Goal: Information Seeking & Learning: Compare options

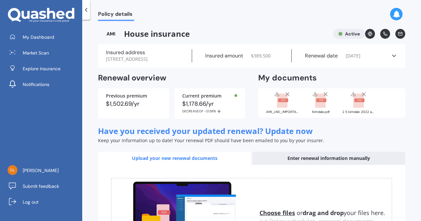
click at [88, 12] on icon at bounding box center [86, 10] width 7 height 7
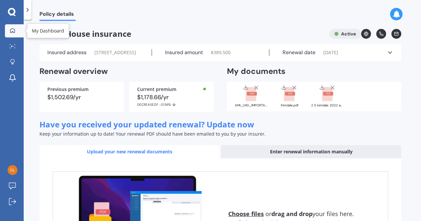
click at [12, 30] on icon at bounding box center [12, 30] width 5 height 5
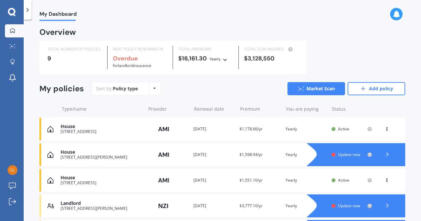
click at [118, 154] on div "House" at bounding box center [102, 153] width 82 height 6
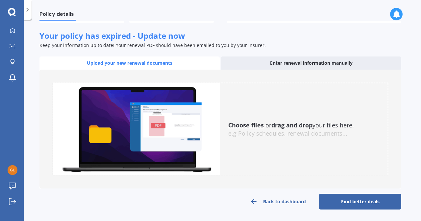
scroll to position [58, 0]
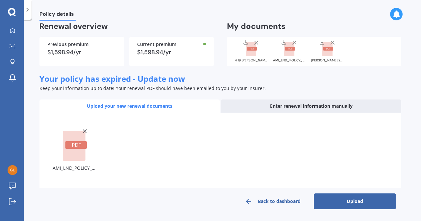
click at [348, 206] on button "Upload" at bounding box center [355, 202] width 82 height 16
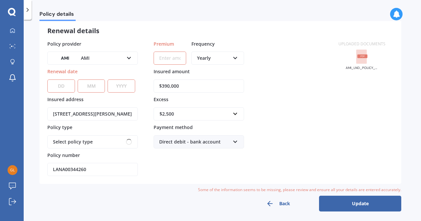
scroll to position [0, 0]
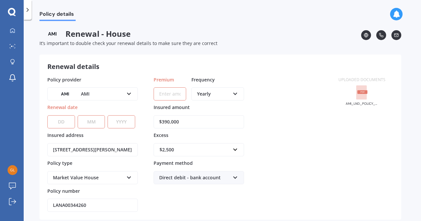
click at [164, 94] on input "Premium" at bounding box center [170, 94] width 33 height 13
paste input "$1,598.94"
type input "$1,598.94"
click at [69, 120] on select "DD 01 02 03 04 05 06 07 08 09 10 11 12 13 14 15 16 17 18 19 20 21 22 23 24 25 2…" at bounding box center [61, 121] width 28 height 13
click at [47, 115] on select "DD 01 02 03 04 05 06 07 08 09 10 11 12 13 14 15 16 17 18 19 20 21 22 23 24 25 2…" at bounding box center [61, 121] width 28 height 13
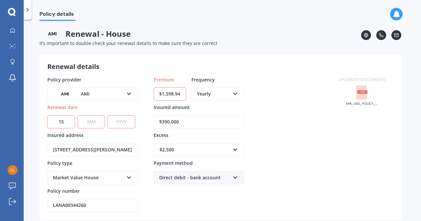
click at [66, 122] on select "DD 01 02 03 04 05 06 07 08 09 10 11 12 13 14 15 16 17 18 19 20 21 22 23 24 25 2…" at bounding box center [61, 121] width 28 height 13
click at [63, 121] on select "DD 01 02 03 04 05 06 07 08 09 10 11 12 13 14 15 16 17 18 19 20 21 22 23 24 25 2…" at bounding box center [61, 121] width 28 height 13
select select "04"
click at [47, 115] on select "DD 01 02 03 04 05 06 07 08 09 10 11 12 13 14 15 16 17 18 19 20 21 22 23 24 25 2…" at bounding box center [61, 121] width 28 height 13
click at [90, 123] on select "MM 01 02 03 04 05 06 07 08 09 10 11 12" at bounding box center [92, 121] width 28 height 13
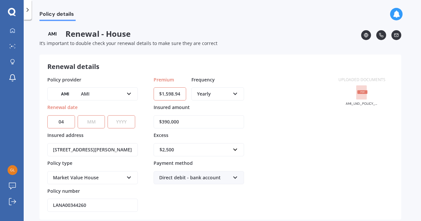
select select "11"
click at [78, 115] on select "MM 01 02 03 04 05 06 07 08 09 10 11 12" at bounding box center [92, 121] width 28 height 13
click at [118, 120] on select "YYYY 2027 2026 2025 2024 2023 2022 2021 2020 2019 2018 2017 2016 2015 2014 2013…" at bounding box center [122, 121] width 28 height 13
click at [108, 115] on select "YYYY 2027 2026 2025 2024 2023 2022 2021 2020 2019 2018 2017 2016 2015 2014 2013…" at bounding box center [122, 121] width 28 height 13
click at [125, 123] on select "YYYY 2027 2026 2025 2024 2023 2022 2021 2020 2019 2018 2017 2016 2015 2014 2013…" at bounding box center [122, 121] width 28 height 13
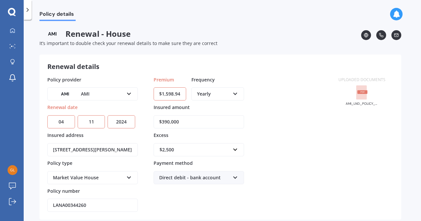
select select "2025"
click at [108, 115] on select "YYYY 2027 2026 2025 2024 2023 2022 2021 2020 2019 2018 2017 2016 2015 2014 2013…" at bounding box center [122, 121] width 28 height 13
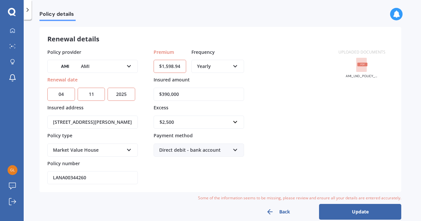
scroll to position [36, 0]
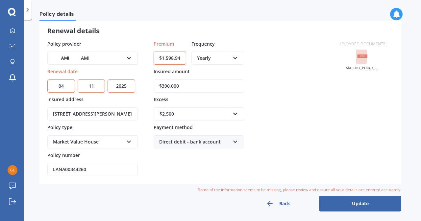
click at [367, 205] on button "Update" at bounding box center [360, 204] width 82 height 16
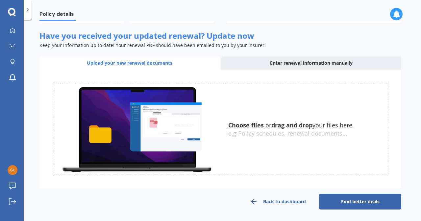
scroll to position [101, 0]
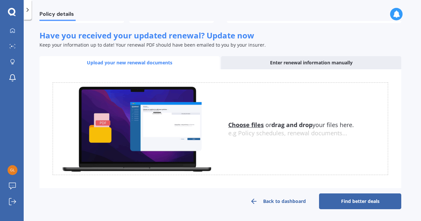
click at [372, 201] on link "Find better deals" at bounding box center [360, 202] width 82 height 16
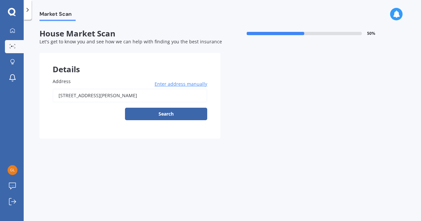
click at [181, 119] on button "Search" at bounding box center [166, 114] width 82 height 13
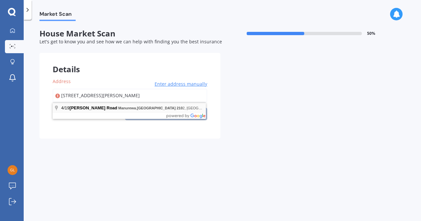
type input "[STREET_ADDRESS][PERSON_NAME]"
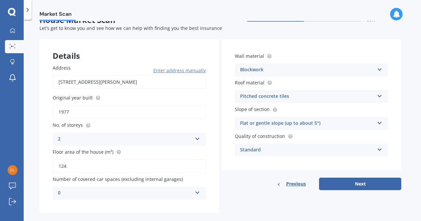
scroll to position [23, 0]
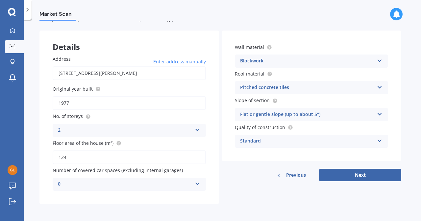
click at [195, 130] on icon at bounding box center [198, 129] width 6 height 5
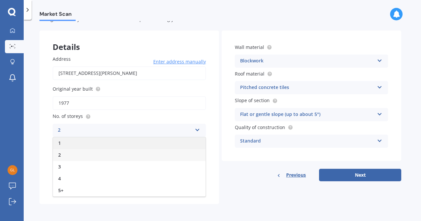
click at [139, 142] on div "1" at bounding box center [129, 144] width 153 height 12
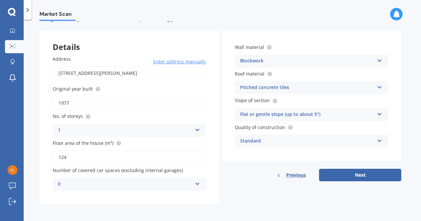
click at [195, 184] on icon at bounding box center [198, 183] width 6 height 5
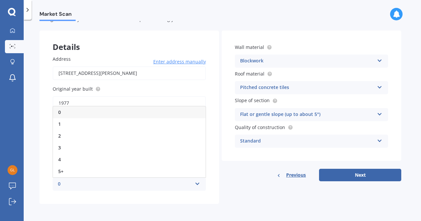
click at [195, 184] on icon at bounding box center [198, 183] width 6 height 5
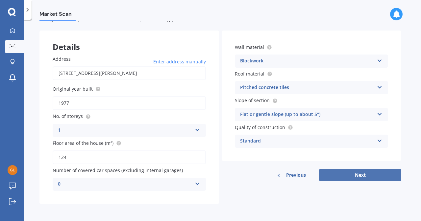
click at [354, 175] on button "Next" at bounding box center [360, 175] width 82 height 13
select select "02"
select select "07"
select select "1967"
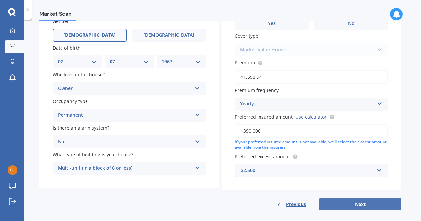
scroll to position [67, 0]
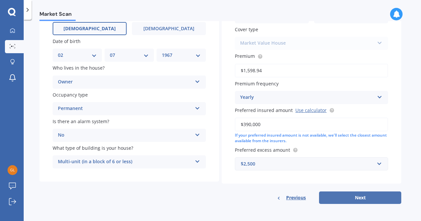
click at [364, 197] on button "Next" at bounding box center [360, 198] width 82 height 13
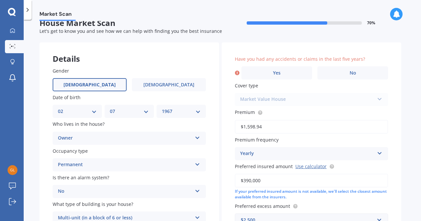
scroll to position [9, 0]
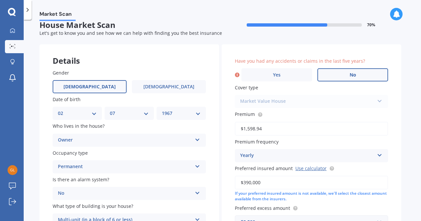
click at [342, 73] on label "No" at bounding box center [353, 74] width 71 height 13
click at [0, 0] on input "No" at bounding box center [0, 0] width 0 height 0
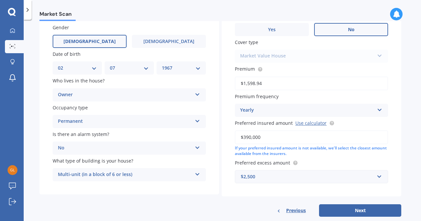
scroll to position [67, 0]
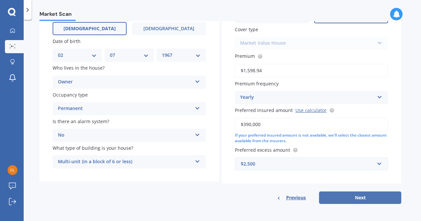
click at [363, 203] on button "Next" at bounding box center [360, 198] width 82 height 13
select select "02"
select select "07"
select select "1967"
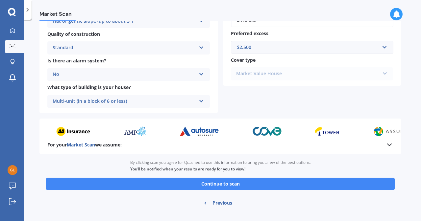
scroll to position [253, 0]
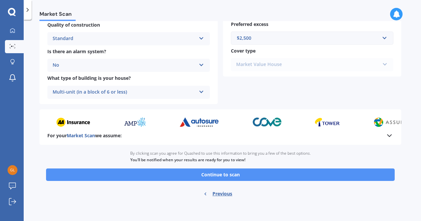
click at [308, 176] on button "Continue to scan" at bounding box center [220, 175] width 349 height 13
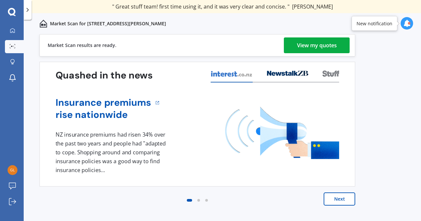
click at [323, 45] on div "View my quotes" at bounding box center [317, 46] width 40 height 16
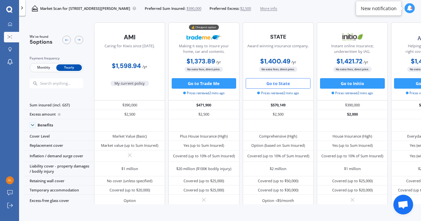
click at [281, 84] on button "Go to State" at bounding box center [278, 83] width 65 height 11
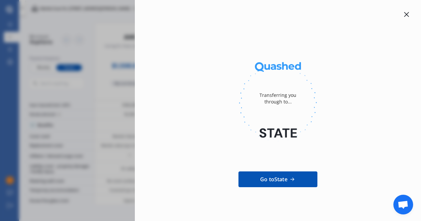
click at [405, 15] on icon at bounding box center [406, 14] width 5 height 5
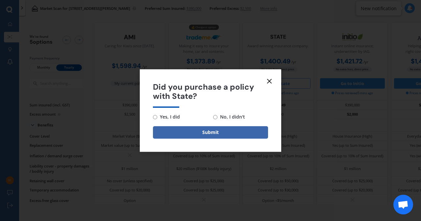
click at [214, 117] on input "No, I didn't" at bounding box center [215, 117] width 4 height 4
radio input "true"
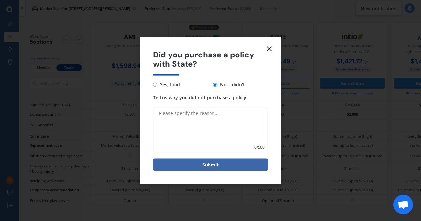
click at [211, 119] on textarea "Tell us why you did not purchase a policy." at bounding box center [210, 131] width 115 height 46
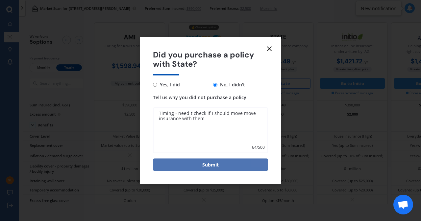
type textarea "Timing - need t check if I should move move insurance with them"
click at [215, 168] on button "Submit" at bounding box center [210, 165] width 115 height 13
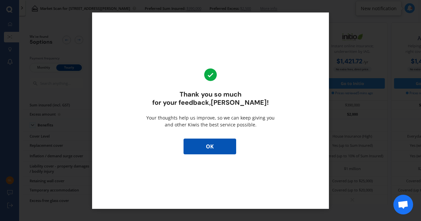
click at [212, 144] on button "OK" at bounding box center [210, 147] width 53 height 16
click at [212, 144] on div "Yes (up to Sum Insured)" at bounding box center [204, 145] width 40 height 5
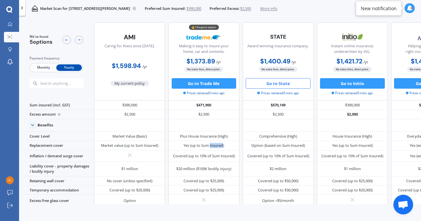
click at [411, 10] on icon at bounding box center [410, 8] width 6 height 6
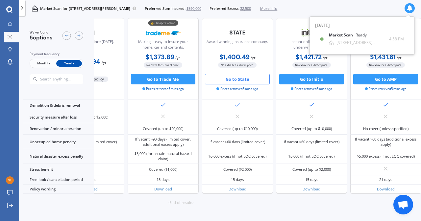
scroll to position [304, 54]
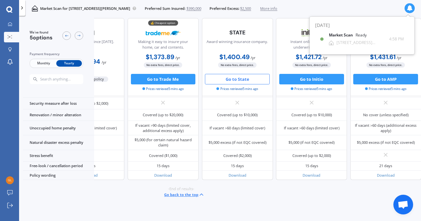
click at [198, 192] on icon at bounding box center [201, 195] width 6 height 6
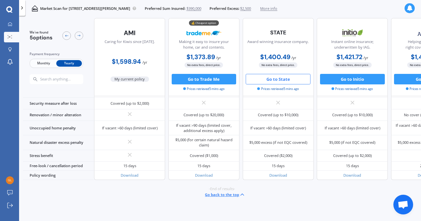
scroll to position [304, 0]
click at [22, 11] on div at bounding box center [22, 8] width 6 height 16
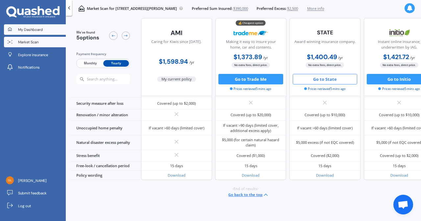
click at [19, 28] on span "My Dashboard" at bounding box center [30, 29] width 25 height 5
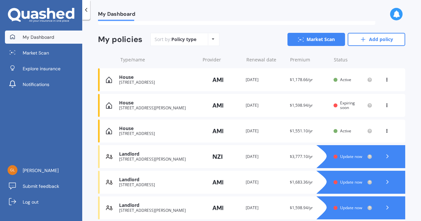
scroll to position [64, 0]
click at [385, 103] on icon at bounding box center [387, 104] width 5 height 4
click at [414, 88] on div "My Dashboard Overview TOTAL NUMBER OF POLICIES 9 NEXT POLICY RENEWING IN Overdu…" at bounding box center [251, 122] width 339 height 202
click at [384, 159] on icon at bounding box center [387, 156] width 7 height 7
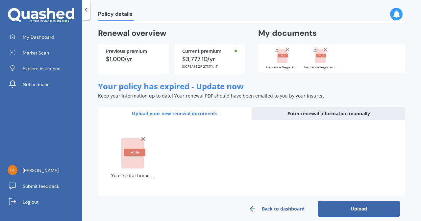
scroll to position [59, 0]
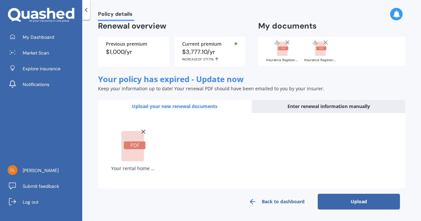
click at [368, 201] on button "Upload" at bounding box center [359, 202] width 82 height 16
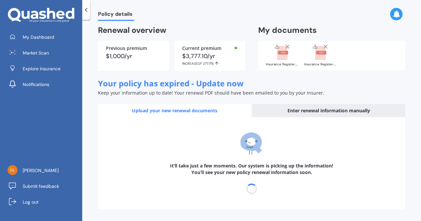
scroll to position [54, 0]
select select "18"
select select "08"
select select "2026"
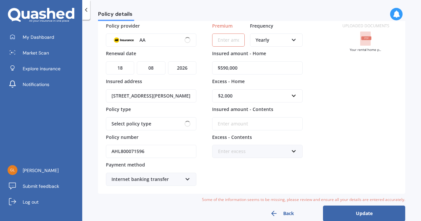
scroll to position [0, 0]
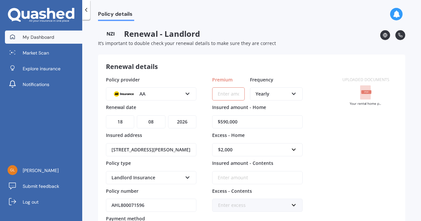
click at [71, 32] on link "My Dashboard" at bounding box center [43, 37] width 77 height 13
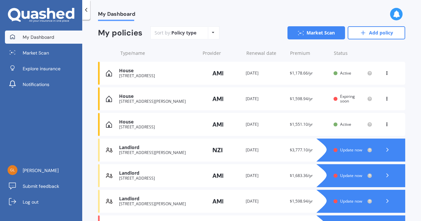
scroll to position [71, 0]
click at [386, 149] on icon at bounding box center [387, 149] width 7 height 7
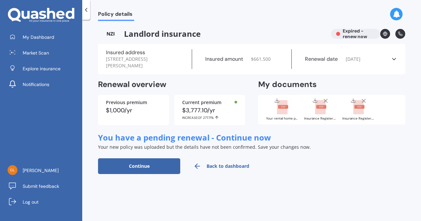
click at [161, 166] on button "Continue" at bounding box center [139, 167] width 82 height 16
select select "18"
select select "08"
select select "2026"
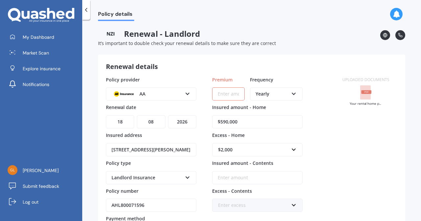
click at [228, 93] on input "Premium" at bounding box center [228, 94] width 33 height 13
paste input "$1,219.63"
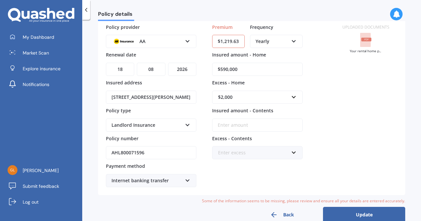
scroll to position [63, 0]
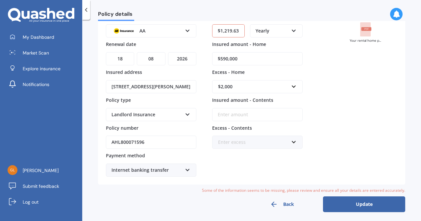
type input "$1,219.63"
click at [363, 202] on button "Update" at bounding box center [364, 205] width 82 height 16
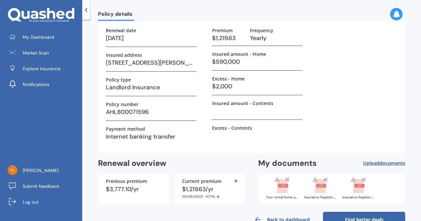
scroll to position [56, 0]
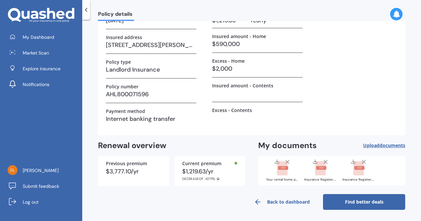
click at [371, 203] on link "Find better deals" at bounding box center [364, 202] width 82 height 16
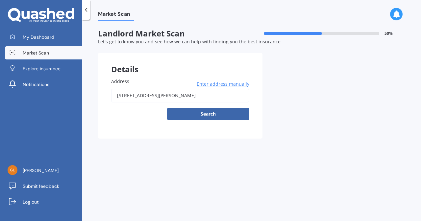
click at [226, 97] on input "[STREET_ADDRESS][PERSON_NAME]" at bounding box center [180, 96] width 138 height 14
type input "[STREET_ADDRESS][PERSON_NAME]"
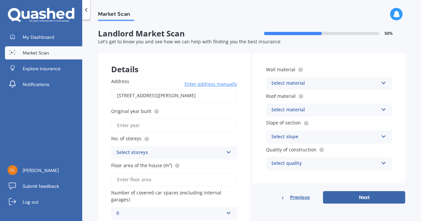
click at [218, 154] on div "Select storeys" at bounding box center [169, 153] width 107 height 8
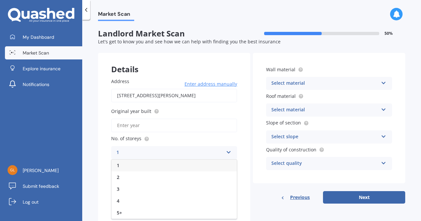
click at [147, 167] on div "1" at bounding box center [174, 166] width 125 height 12
click at [150, 181] on input "Floor area of the house (m²)" at bounding box center [174, 180] width 126 height 14
type input "100"
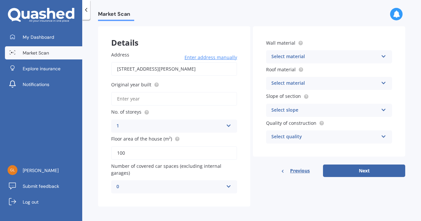
scroll to position [30, 0]
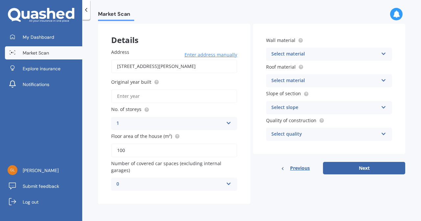
click at [376, 52] on div "Select material Artificial weatherboard/plank cladding Blockwork Brick veneer D…" at bounding box center [329, 54] width 126 height 13
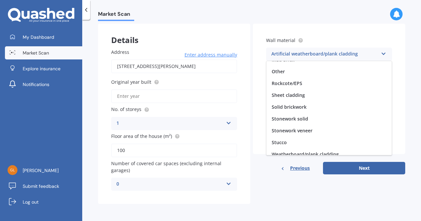
scroll to position [60, 0]
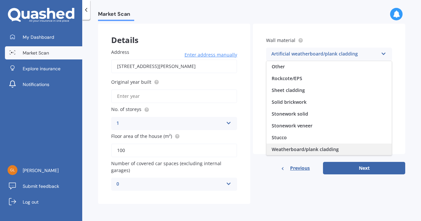
click at [335, 151] on span "Weatherboard/plank cladding" at bounding box center [305, 149] width 67 height 6
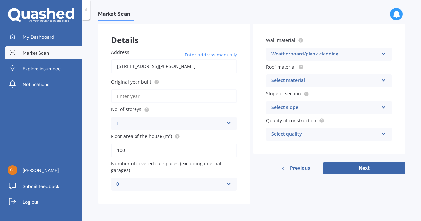
click at [378, 81] on div "Select material Flat fibre cement Flat membrane Flat metal covering Pitched con…" at bounding box center [329, 80] width 126 height 13
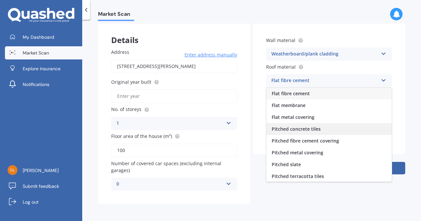
click at [335, 129] on div "Pitched concrete tiles" at bounding box center [329, 129] width 125 height 12
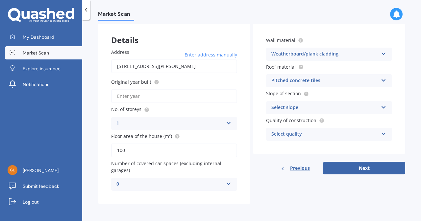
click at [375, 108] on div "Select slope Flat or gentle slope (up to about 5°) Moderate slope (about 15°) S…" at bounding box center [329, 107] width 126 height 13
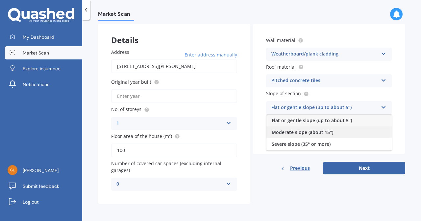
click at [344, 131] on div "Moderate slope (about 15°)" at bounding box center [329, 133] width 125 height 12
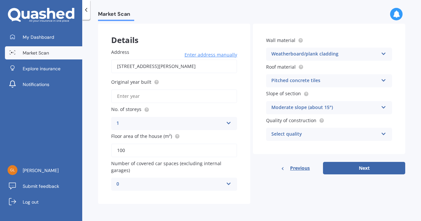
click at [375, 134] on div "Select quality Standard High Prestige" at bounding box center [329, 134] width 126 height 13
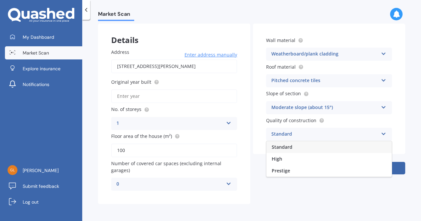
click at [302, 146] on div "Standard" at bounding box center [329, 147] width 125 height 12
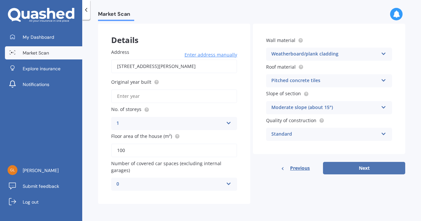
click at [354, 170] on button "Next" at bounding box center [364, 168] width 82 height 13
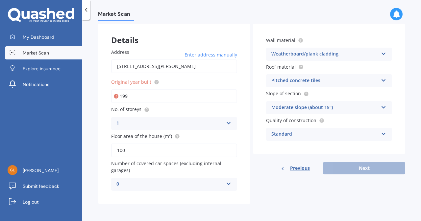
type input "1990"
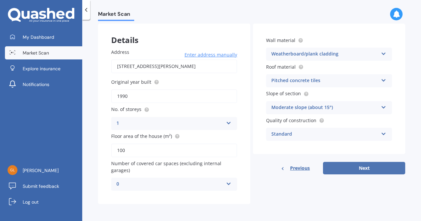
click at [345, 168] on button "Next" at bounding box center [364, 168] width 82 height 13
select select "02"
select select "07"
select select "1967"
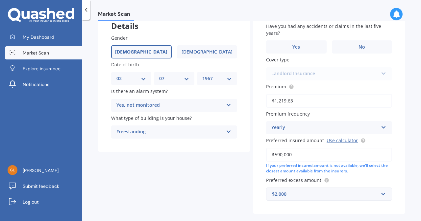
scroll to position [74, 0]
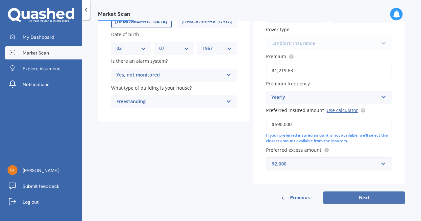
click at [358, 200] on button "Next" at bounding box center [364, 198] width 82 height 13
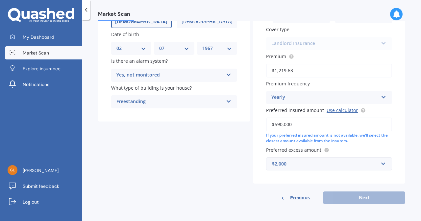
scroll to position [45, 0]
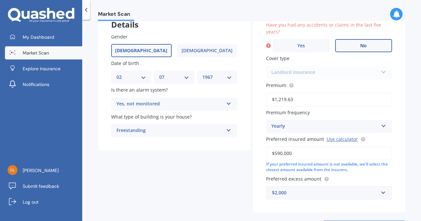
click at [355, 47] on label "No" at bounding box center [363, 45] width 57 height 13
click at [0, 0] on input "No" at bounding box center [0, 0] width 0 height 0
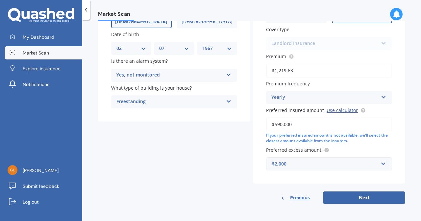
click at [372, 203] on button "Next" at bounding box center [364, 198] width 82 height 13
select select "02"
select select "07"
select select "1967"
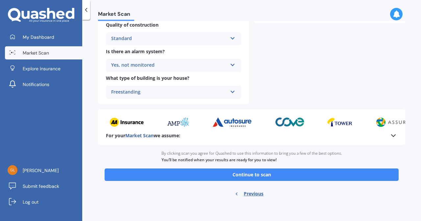
scroll to position [253, 0]
click at [345, 177] on button "Continue to scan" at bounding box center [252, 175] width 294 height 13
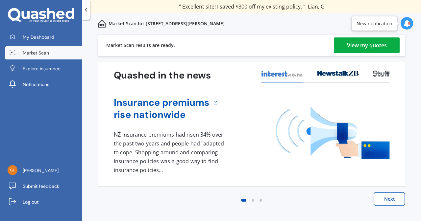
click at [373, 46] on div "View my quotes" at bounding box center [367, 46] width 40 height 16
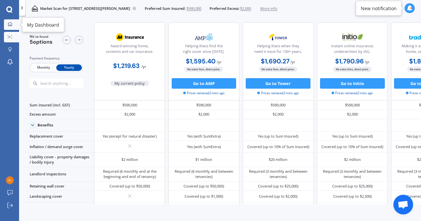
click at [12, 24] on icon at bounding box center [10, 24] width 4 height 4
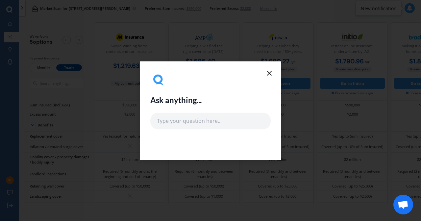
click at [267, 73] on icon at bounding box center [270, 73] width 8 height 8
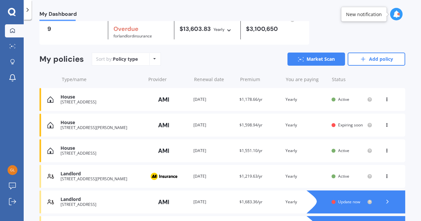
scroll to position [30, 0]
click at [361, 63] on icon at bounding box center [363, 59] width 7 height 7
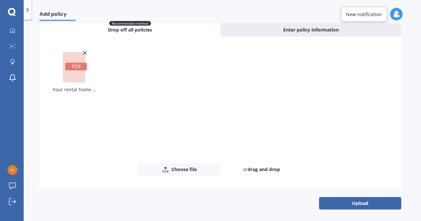
scroll to position [30, 0]
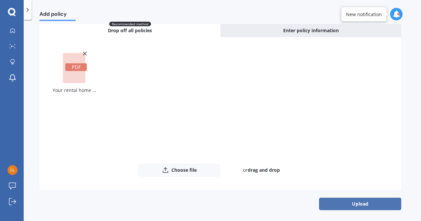
click at [373, 205] on button "Upload" at bounding box center [360, 204] width 82 height 13
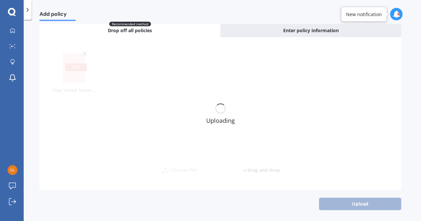
scroll to position [0, 0]
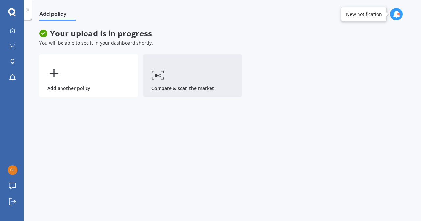
click at [163, 74] on icon at bounding box center [157, 75] width 13 height 10
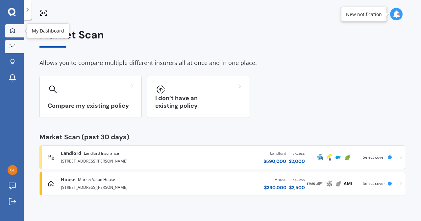
click at [13, 29] on icon at bounding box center [12, 30] width 5 height 5
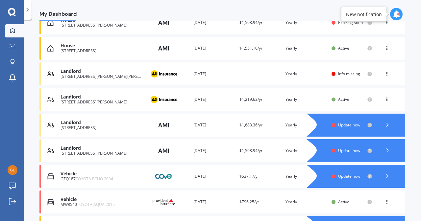
scroll to position [133, 0]
click at [338, 75] on span "Info missing" at bounding box center [349, 74] width 22 height 6
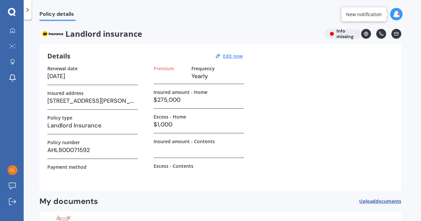
click at [164, 77] on h3 at bounding box center [170, 76] width 33 height 10
click at [161, 79] on h3 at bounding box center [170, 76] width 33 height 10
click at [229, 58] on u "Edit now" at bounding box center [233, 56] width 20 height 6
select select "18"
select select "08"
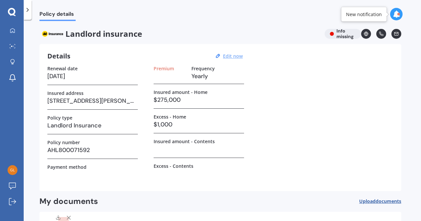
select select "2026"
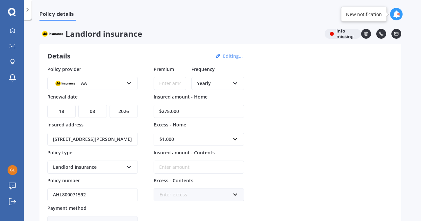
click at [163, 85] on input "Premium" at bounding box center [170, 83] width 33 height 13
paste input "$904.09"
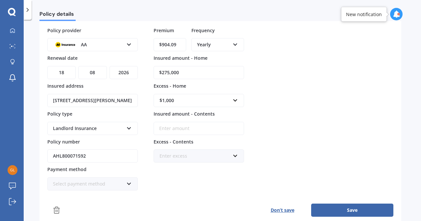
scroll to position [40, 0]
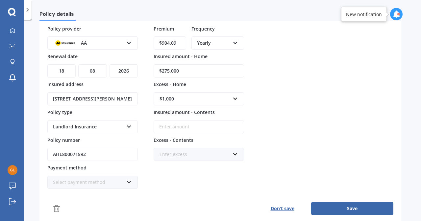
type input "$904.09"
click at [359, 207] on button "Save" at bounding box center [352, 208] width 82 height 13
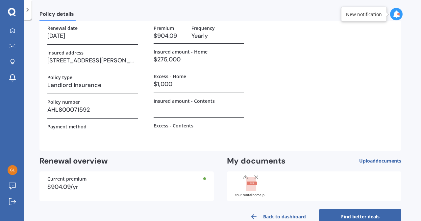
scroll to position [55, 0]
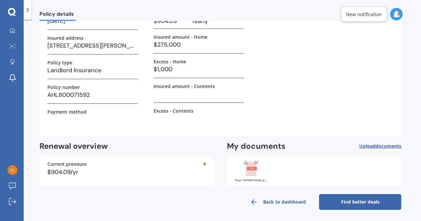
click at [369, 146] on span "Upload documents" at bounding box center [380, 146] width 42 height 5
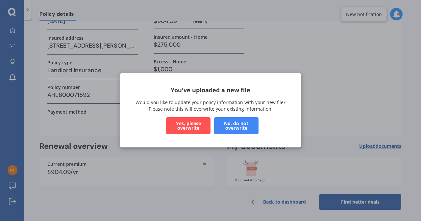
click at [245, 123] on button "No, do not overwrite" at bounding box center [236, 126] width 44 height 17
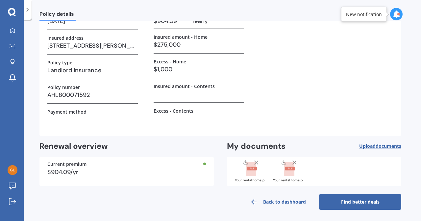
click at [256, 168] on rect at bounding box center [252, 169] width 10 height 4
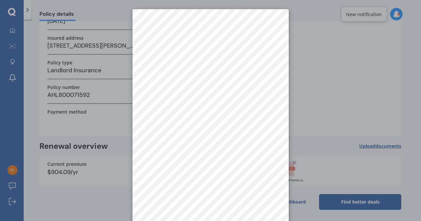
click at [326, 96] on div at bounding box center [210, 110] width 421 height 221
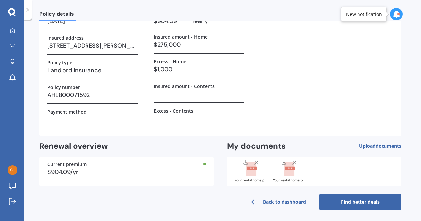
click at [289, 168] on rect at bounding box center [290, 169] width 10 height 4
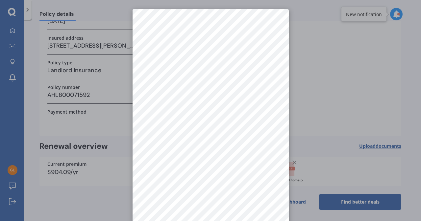
click at [338, 75] on div at bounding box center [210, 110] width 421 height 221
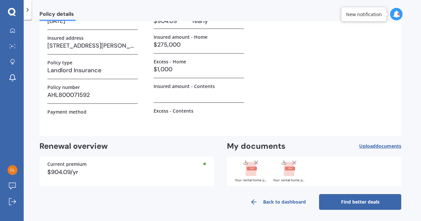
click at [354, 201] on link "Find better deals" at bounding box center [360, 202] width 82 height 16
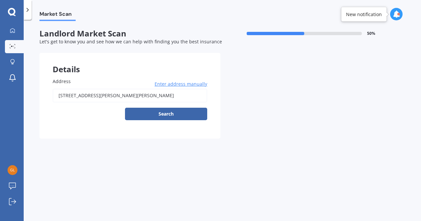
click at [175, 95] on input "[STREET_ADDRESS][PERSON_NAME][PERSON_NAME]" at bounding box center [130, 96] width 155 height 14
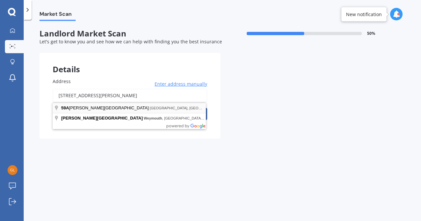
type input "[STREET_ADDRESS][PERSON_NAME]"
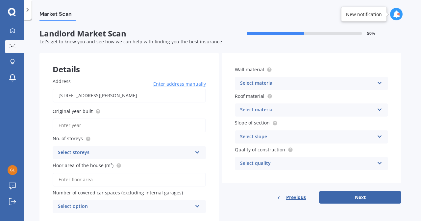
click at [133, 128] on input "Original year built" at bounding box center [129, 126] width 153 height 14
type input "2014"
click at [121, 152] on div "Select storeys" at bounding box center [125, 153] width 134 height 8
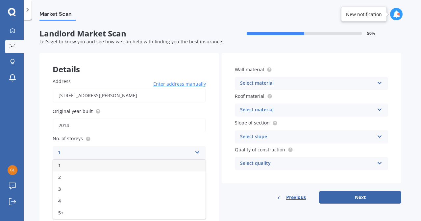
click at [104, 167] on div "1" at bounding box center [129, 166] width 153 height 12
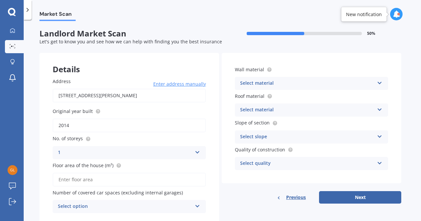
scroll to position [23, 0]
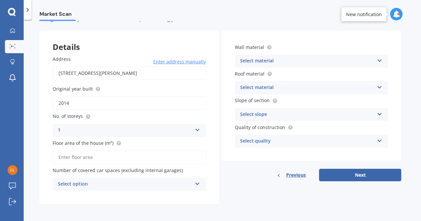
click at [103, 160] on input "Floor area of the house (m²)" at bounding box center [129, 158] width 153 height 14
type input "60"
click at [126, 183] on div "Select option" at bounding box center [125, 185] width 134 height 8
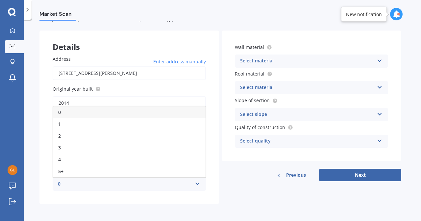
click at [133, 115] on div "0" at bounding box center [129, 113] width 153 height 12
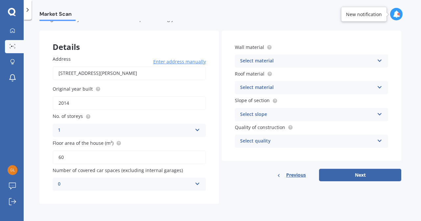
click at [376, 59] on div "Select material Artificial weatherboard/plank cladding Blockwork Brick veneer D…" at bounding box center [311, 61] width 153 height 13
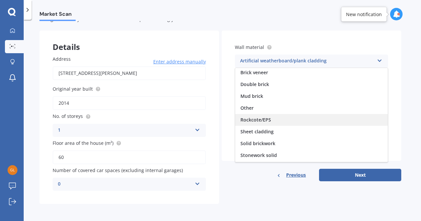
scroll to position [60, 0]
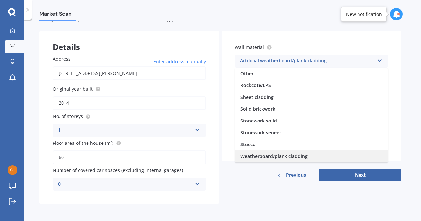
click at [331, 159] on div "Weatherboard/plank cladding" at bounding box center [311, 157] width 153 height 12
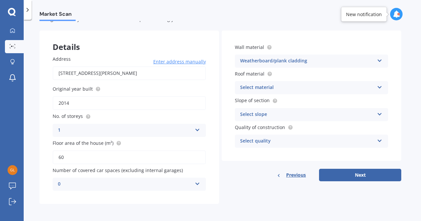
click at [380, 88] on icon at bounding box center [380, 86] width 6 height 5
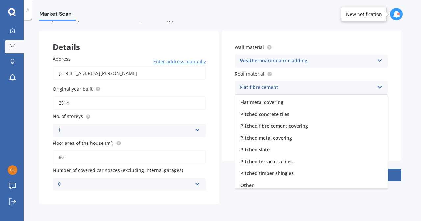
scroll to position [24, 0]
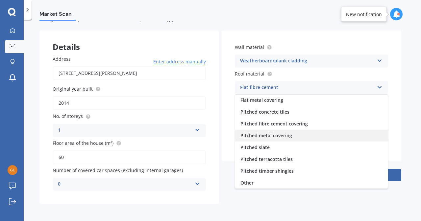
click at [343, 141] on div "Pitched metal covering" at bounding box center [311, 136] width 153 height 12
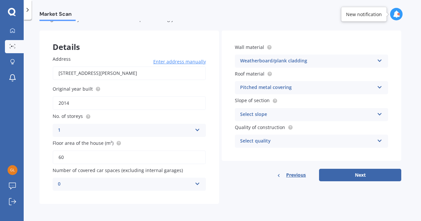
click at [380, 115] on icon at bounding box center [380, 113] width 6 height 5
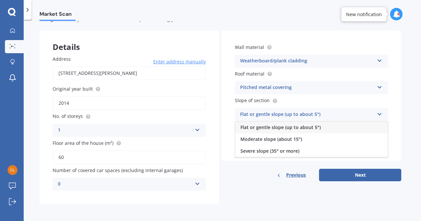
click at [361, 132] on div "Flat or gentle slope (up to about 5°)" at bounding box center [311, 128] width 153 height 12
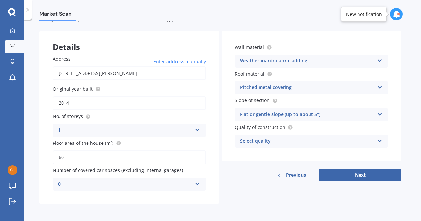
click at [380, 141] on icon at bounding box center [380, 140] width 6 height 5
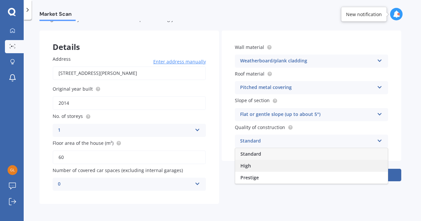
click at [355, 166] on div "High" at bounding box center [311, 166] width 153 height 12
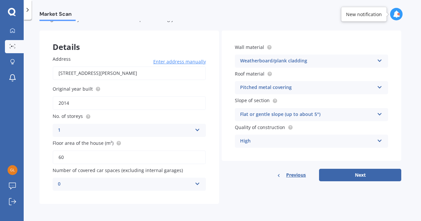
click at [380, 142] on icon at bounding box center [380, 140] width 6 height 5
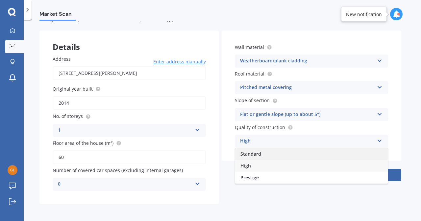
click at [357, 158] on div "Standard" at bounding box center [311, 154] width 153 height 12
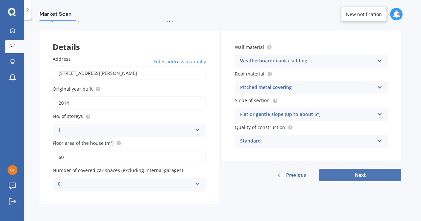
click at [376, 178] on button "Next" at bounding box center [360, 175] width 82 height 13
select select "02"
select select "07"
select select "1967"
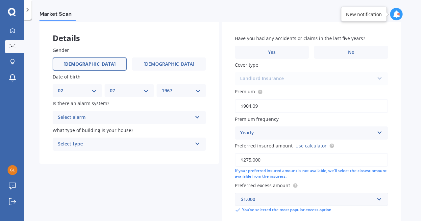
scroll to position [31, 0]
click at [365, 52] on label "No" at bounding box center [351, 52] width 74 height 13
click at [0, 0] on input "No" at bounding box center [0, 0] width 0 height 0
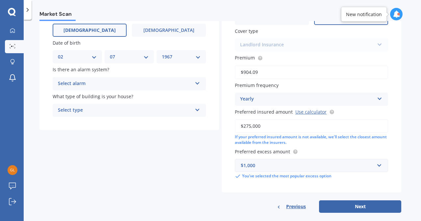
scroll to position [74, 0]
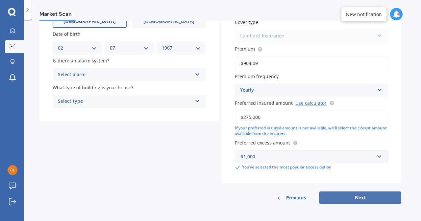
click at [356, 197] on button "Next" at bounding box center [360, 198] width 82 height 13
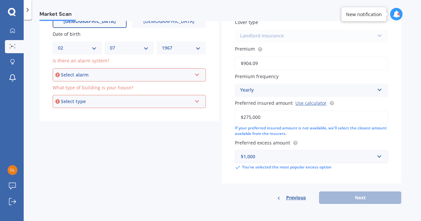
click at [203, 73] on div "Select alarm Yes, monitored Yes, not monitored No" at bounding box center [129, 74] width 153 height 13
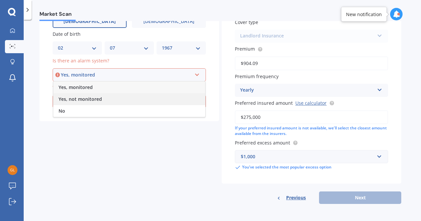
click at [147, 97] on div "Yes, not monitored" at bounding box center [129, 99] width 152 height 12
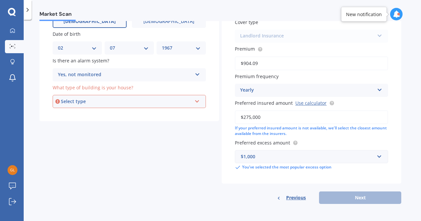
click at [197, 103] on icon at bounding box center [197, 100] width 6 height 5
click at [166, 114] on div "Freestanding" at bounding box center [129, 114] width 152 height 12
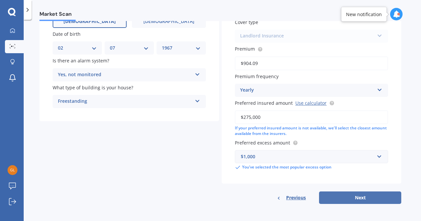
click at [345, 197] on button "Next" at bounding box center [360, 198] width 82 height 13
select select "02"
select select "07"
select select "1967"
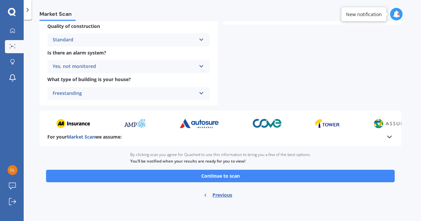
scroll to position [253, 0]
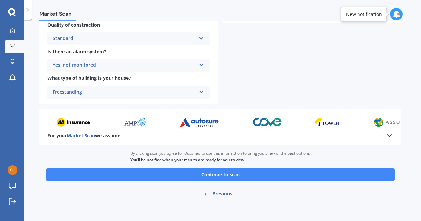
click at [331, 179] on button "Continue to scan" at bounding box center [220, 175] width 349 height 13
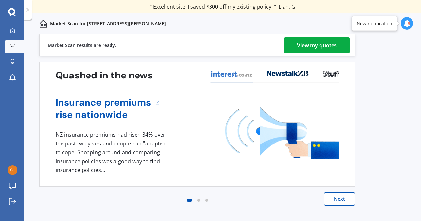
click at [302, 45] on div "View my quotes" at bounding box center [317, 46] width 40 height 16
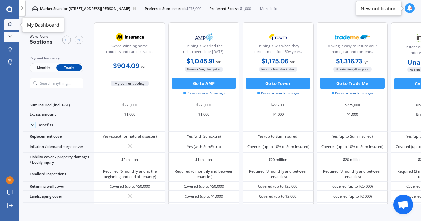
click at [10, 22] on link "My Dashboard" at bounding box center [11, 24] width 15 height 11
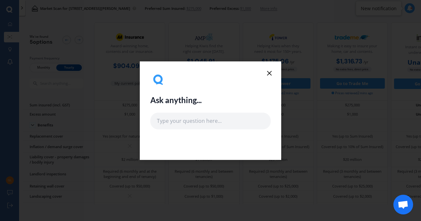
click at [269, 73] on icon at bounding box center [270, 73] width 8 height 8
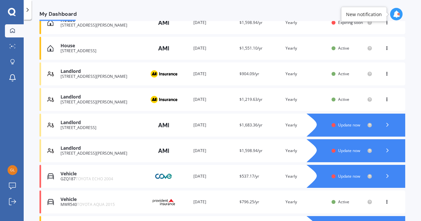
scroll to position [132, 0]
click at [353, 127] on span "Update now" at bounding box center [349, 125] width 22 height 6
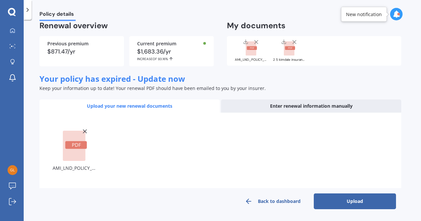
scroll to position [52, 0]
click at [343, 203] on button "Upload" at bounding box center [355, 202] width 82 height 16
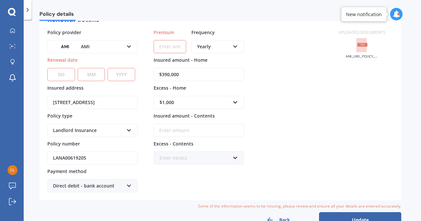
scroll to position [0, 0]
